Goal: Task Accomplishment & Management: Use online tool/utility

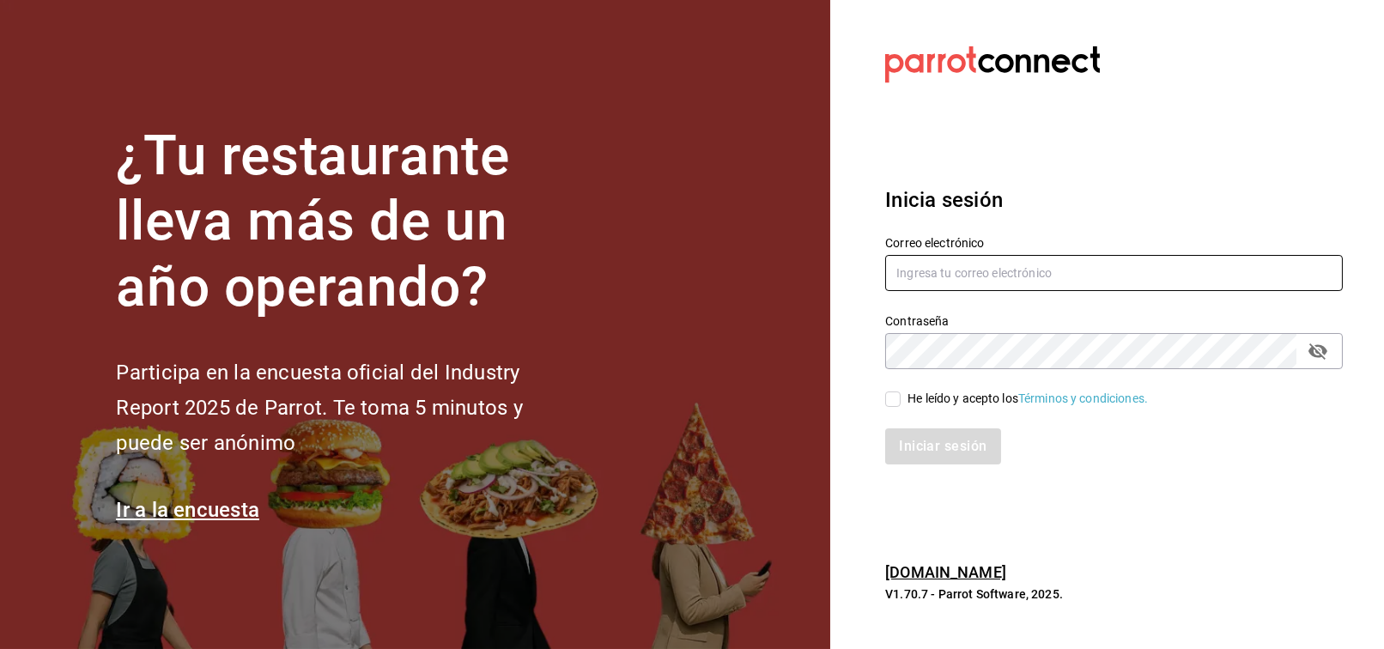
type input "[EMAIL_ADDRESS][PERSON_NAME][DOMAIN_NAME]"
click at [902, 398] on span "He leído y acepto los Términos y condiciones." at bounding box center [1024, 399] width 247 height 18
click at [901, 398] on input "He leído y acepto los Términos y condiciones." at bounding box center [892, 399] width 15 height 15
checkbox input "true"
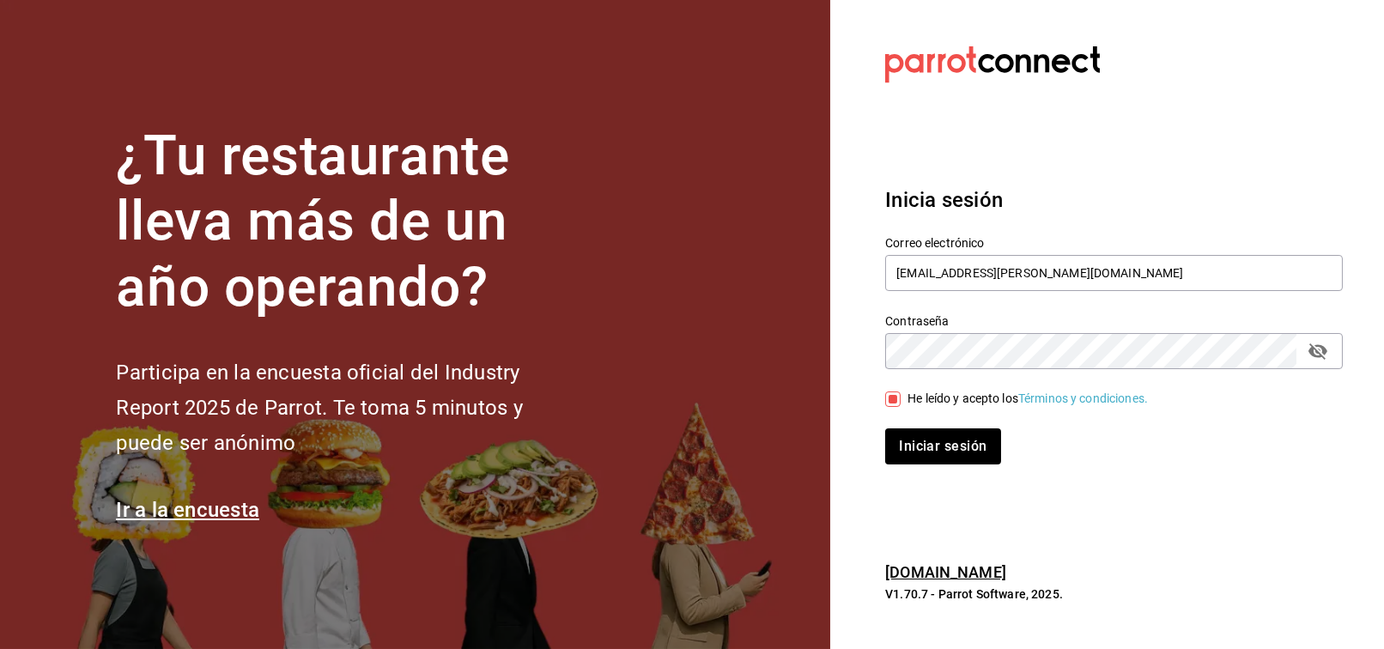
click at [920, 429] on div "Iniciar sesión" at bounding box center [1114, 447] width 458 height 36
click at [921, 462] on button "Iniciar sesión" at bounding box center [943, 447] width 117 height 36
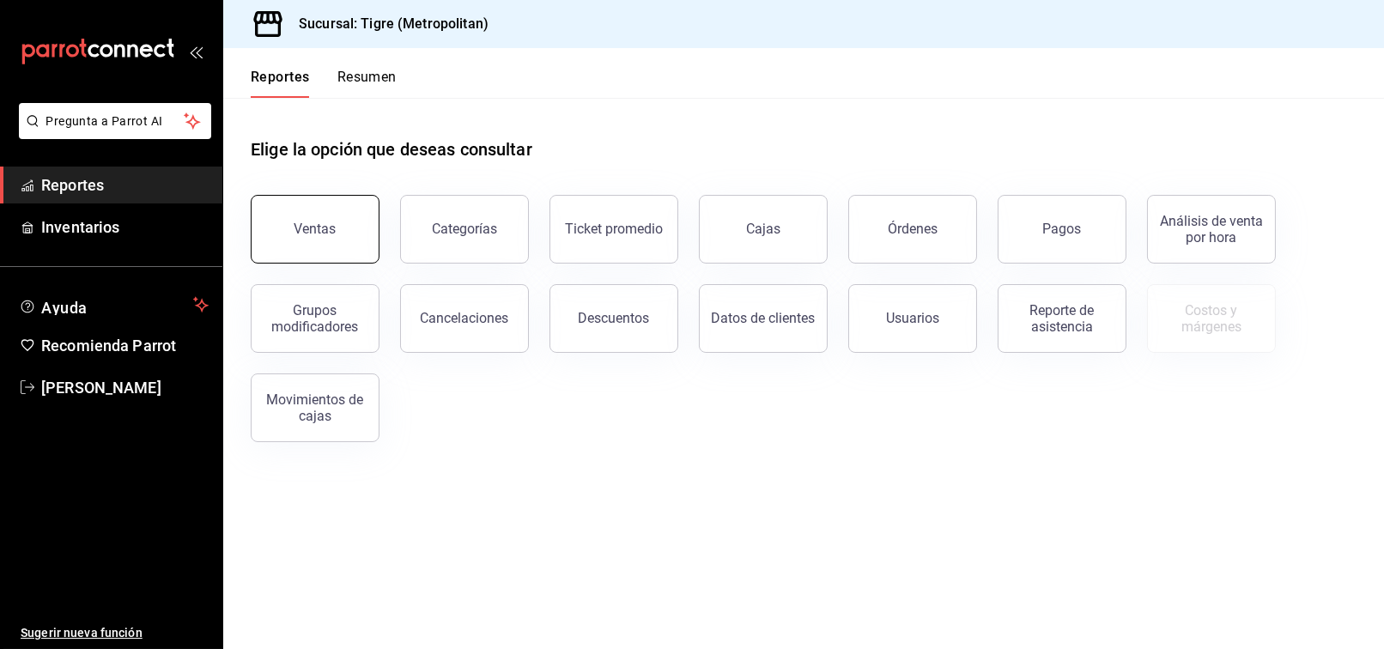
click at [346, 235] on button "Ventas" at bounding box center [315, 229] width 129 height 69
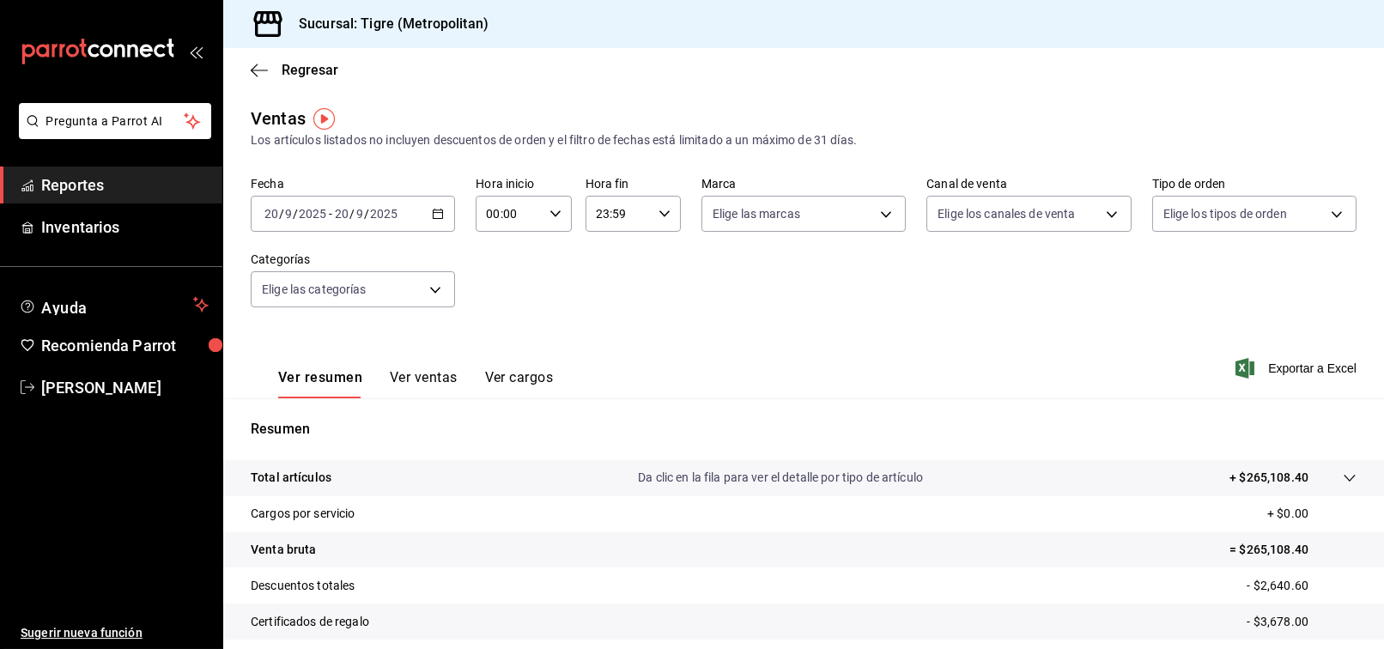
click at [550, 210] on icon "button" at bounding box center [556, 214] width 12 height 12
click at [490, 271] on button "03" at bounding box center [497, 287] width 40 height 34
type input "03:00"
click at [788, 275] on div at bounding box center [692, 324] width 1384 height 649
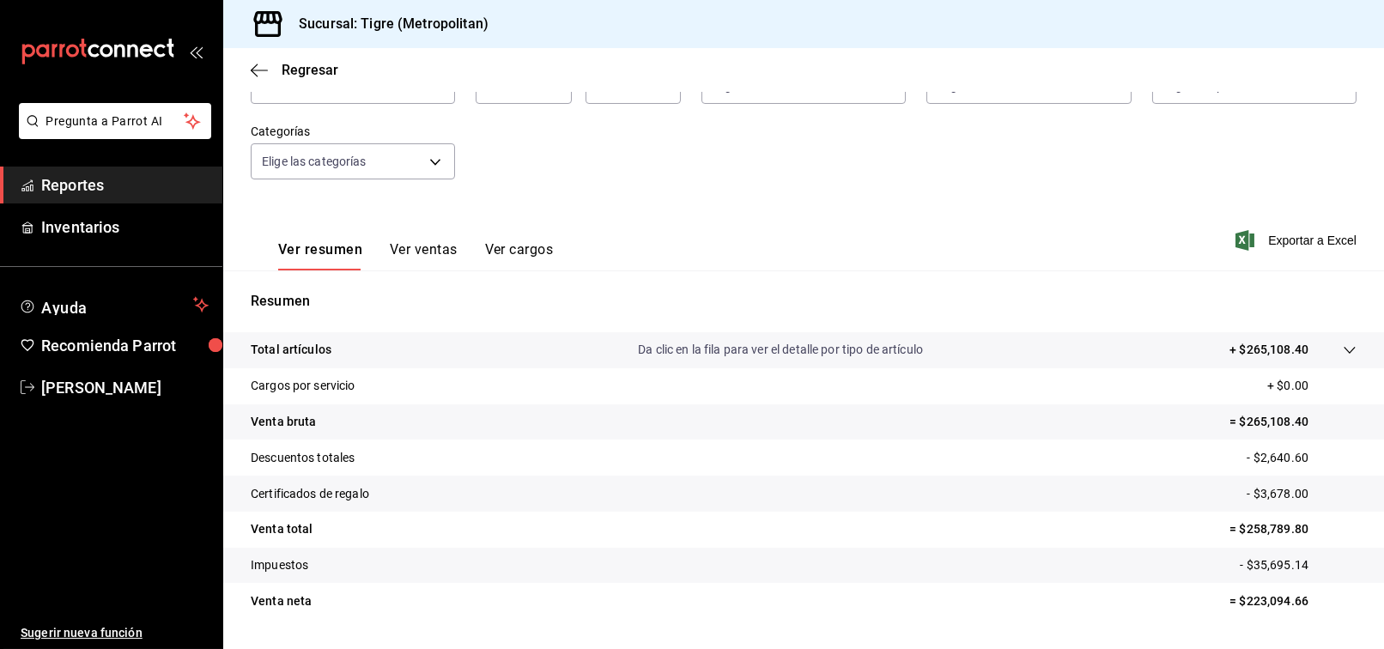
scroll to position [173, 0]
